Goal: Task Accomplishment & Management: Manage account settings

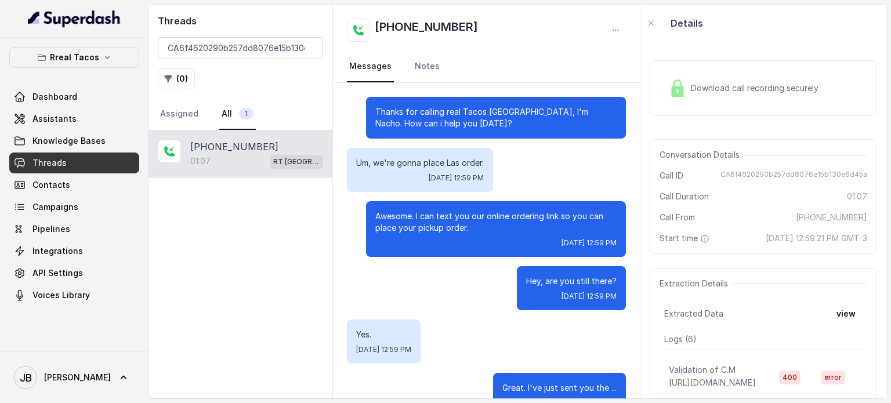
drag, startPoint x: 102, startPoint y: 79, endPoint x: 95, endPoint y: 60, distance: 20.7
click at [98, 70] on div "Rreal Tacos Dashboard Assistants Knowledge Bases Threads Contacts Campaigns Pip…" at bounding box center [74, 176] width 130 height 259
click at [95, 60] on p "Rreal Tacos" at bounding box center [74, 57] width 49 height 14
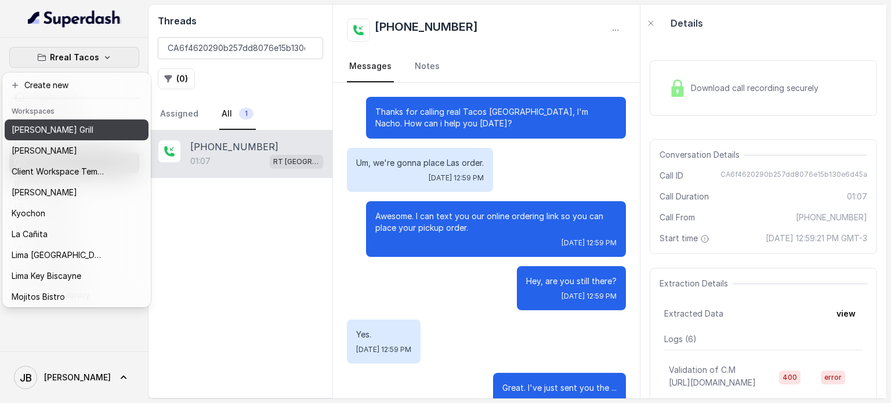
click at [90, 126] on div "[PERSON_NAME] Grill" at bounding box center [58, 130] width 93 height 14
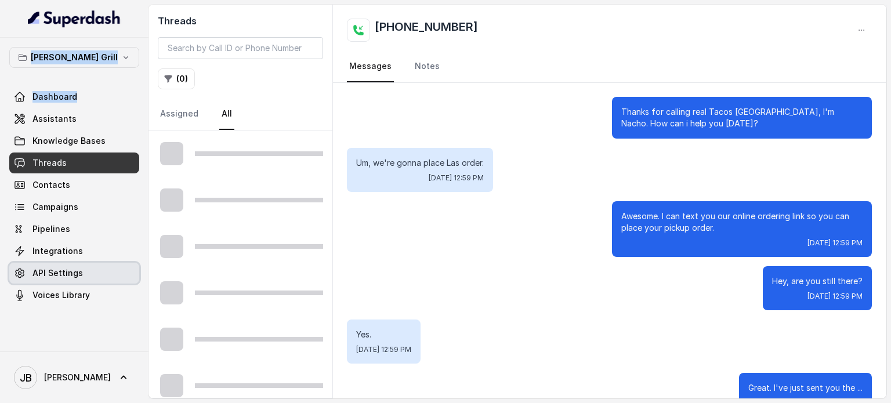
click at [77, 273] on span "API Settings" at bounding box center [57, 273] width 50 height 12
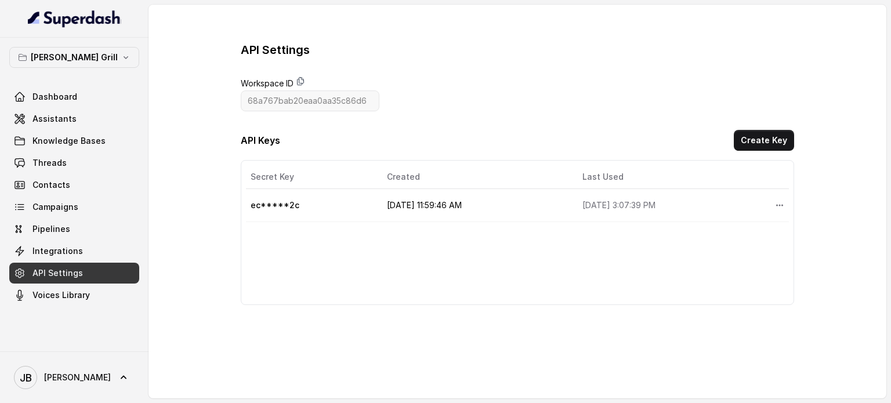
click at [302, 81] on icon at bounding box center [300, 81] width 9 height 9
click at [67, 67] on div "[PERSON_NAME] Grill Dashboard Assistants Knowledge Bases Threads Contacts Campa…" at bounding box center [74, 176] width 130 height 259
drag, startPoint x: 78, startPoint y: 56, endPoint x: 75, endPoint y: 67, distance: 11.3
click at [78, 57] on p "[PERSON_NAME] Grill" at bounding box center [74, 57] width 87 height 14
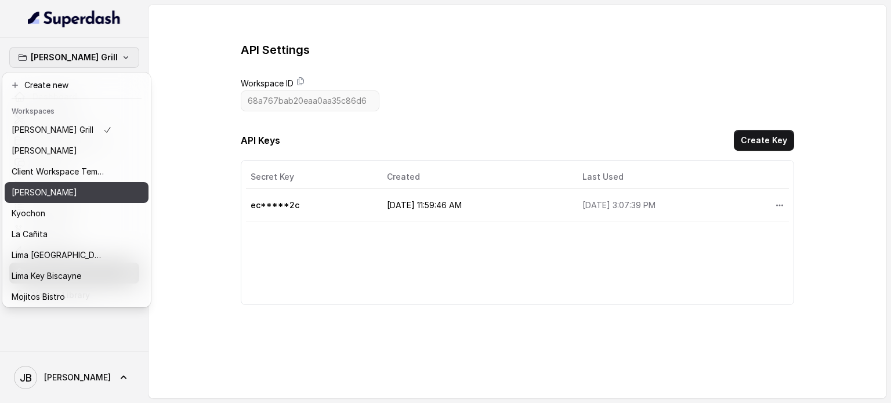
click at [65, 197] on div "[PERSON_NAME]" at bounding box center [62, 193] width 100 height 14
type input "681a83f06aef1602b8e56999"
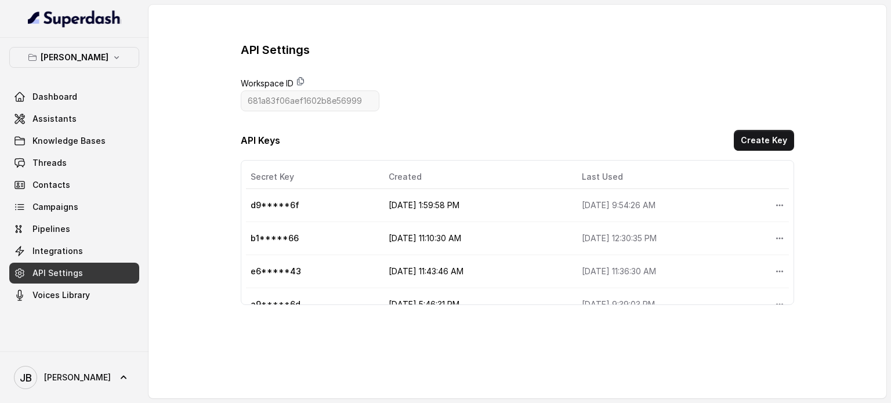
click at [297, 81] on span "Workspace ID" at bounding box center [310, 84] width 139 height 14
click at [299, 81] on icon at bounding box center [301, 82] width 6 height 8
